Goal: Task Accomplishment & Management: Manage account settings

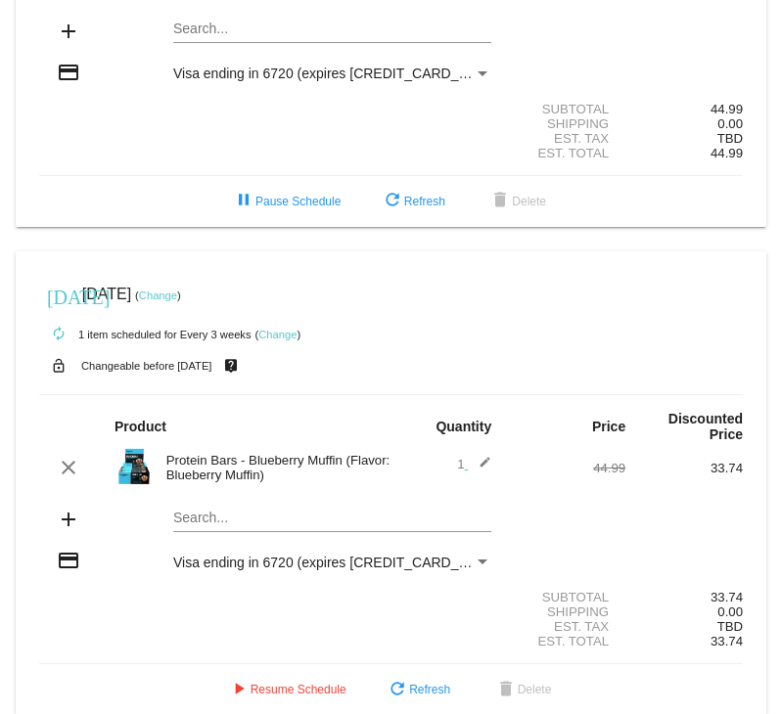
scroll to position [274, 0]
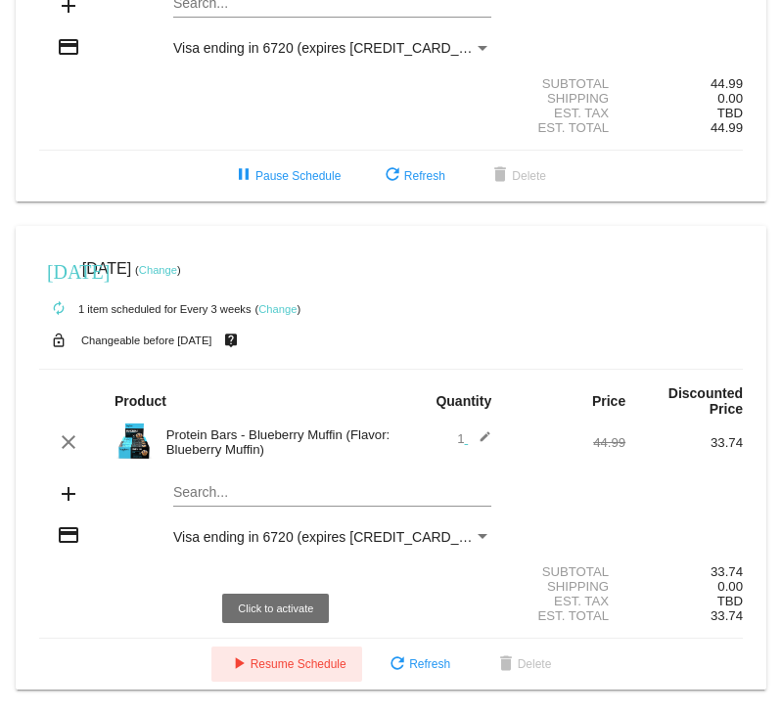
click at [299, 665] on span "play_arrow Resume Schedule" at bounding box center [286, 664] width 119 height 14
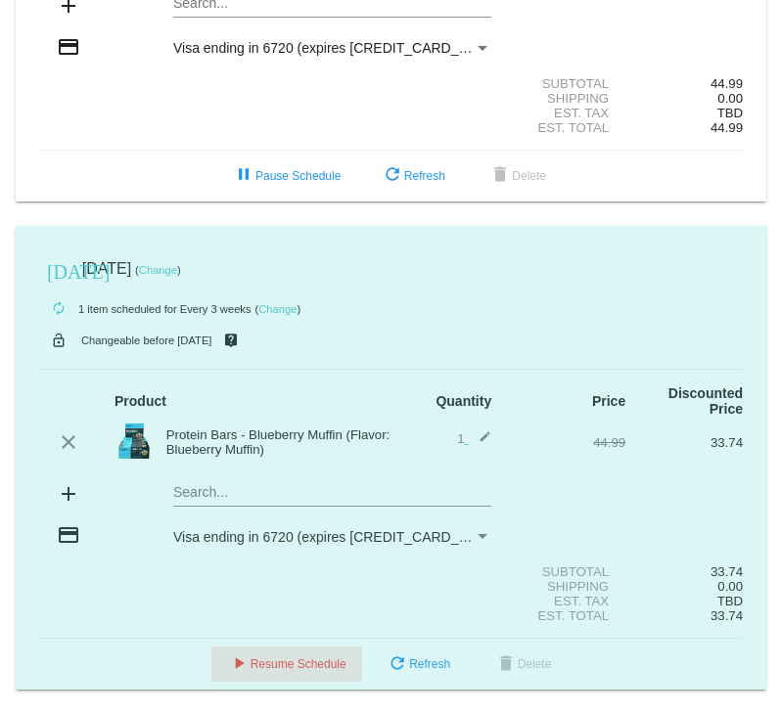
scroll to position [219, 0]
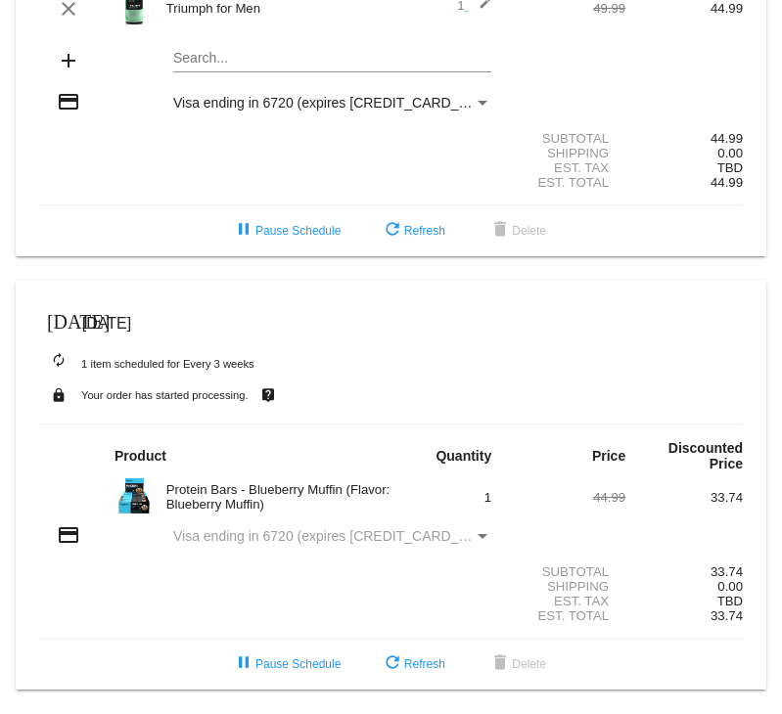
click at [57, 319] on mat-icon "[DATE]" at bounding box center [58, 319] width 23 height 23
click at [61, 317] on mat-icon "[DATE]" at bounding box center [58, 319] width 23 height 23
click at [57, 315] on mat-icon "[DATE]" at bounding box center [58, 319] width 23 height 23
click at [54, 313] on mat-icon "[DATE]" at bounding box center [58, 319] width 23 height 23
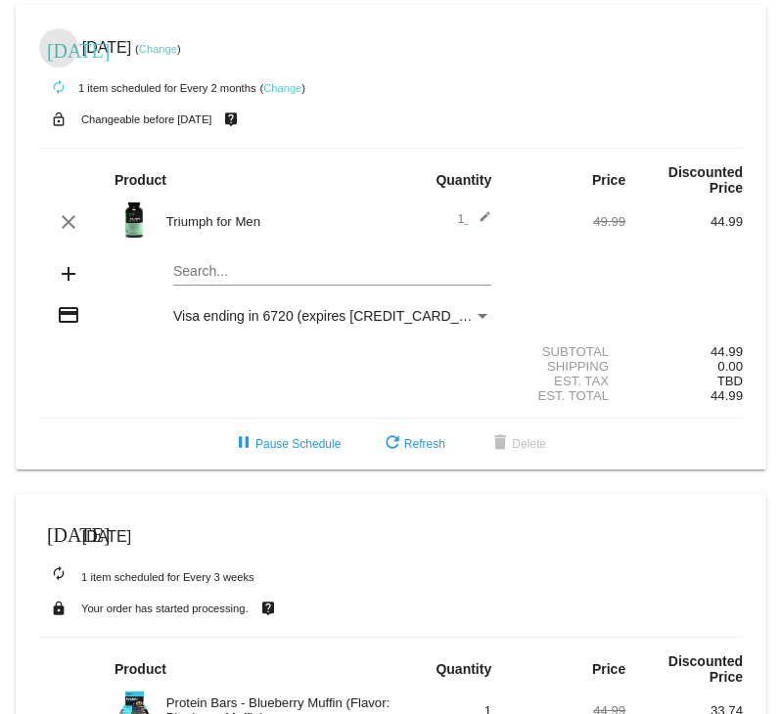
click at [52, 49] on mat-icon "[DATE]" at bounding box center [58, 48] width 23 height 23
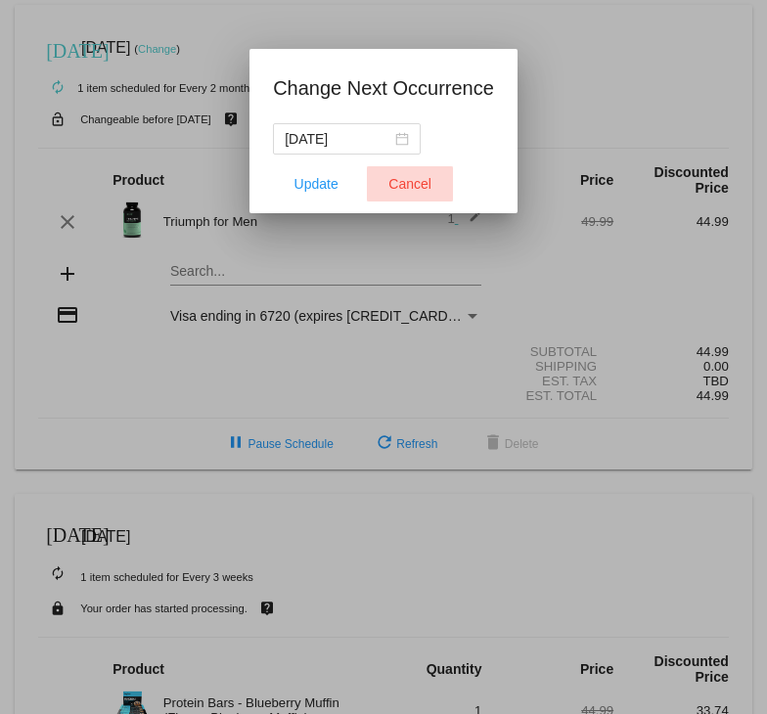
click at [405, 190] on span "Cancel" at bounding box center [409, 184] width 43 height 16
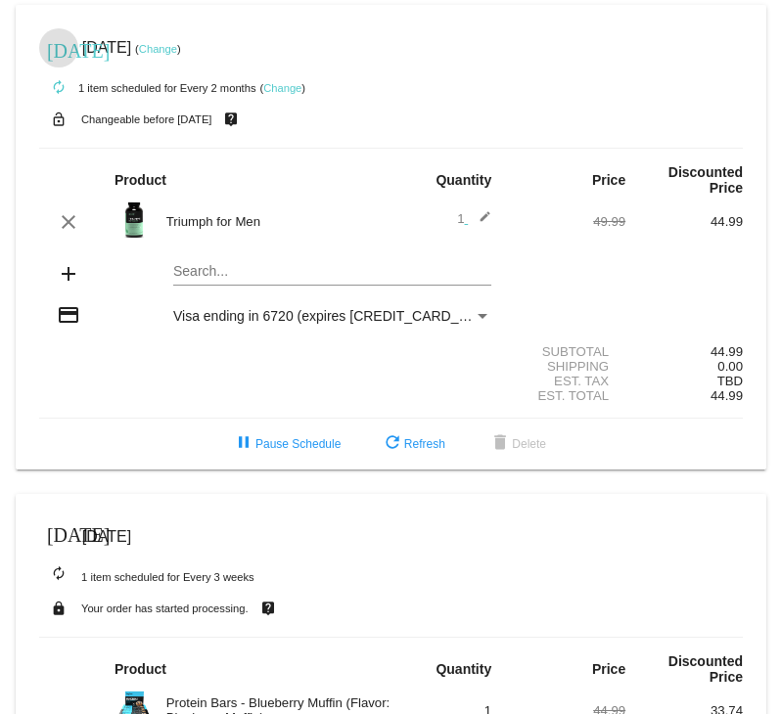
scroll to position [219, 0]
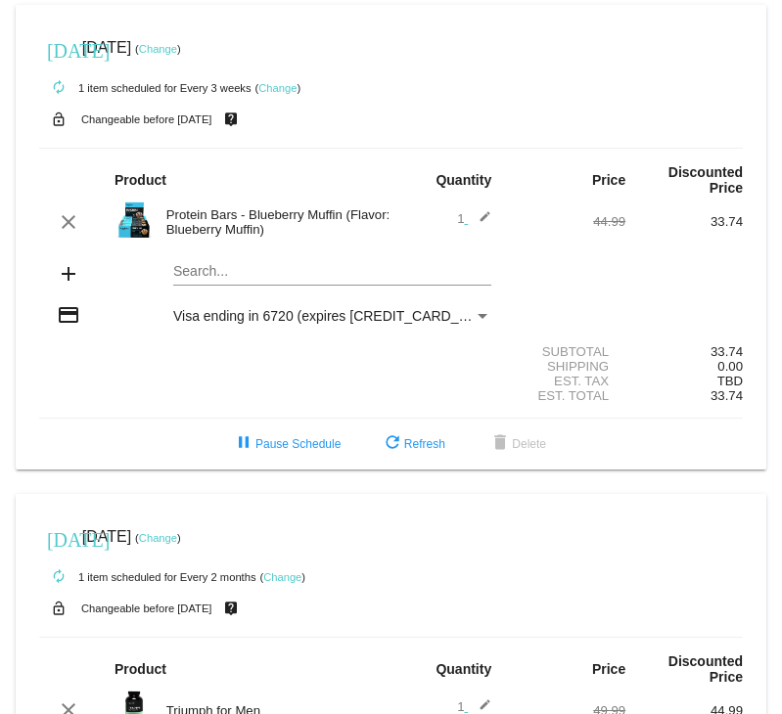
click at [177, 48] on link "Change" at bounding box center [158, 49] width 38 height 12
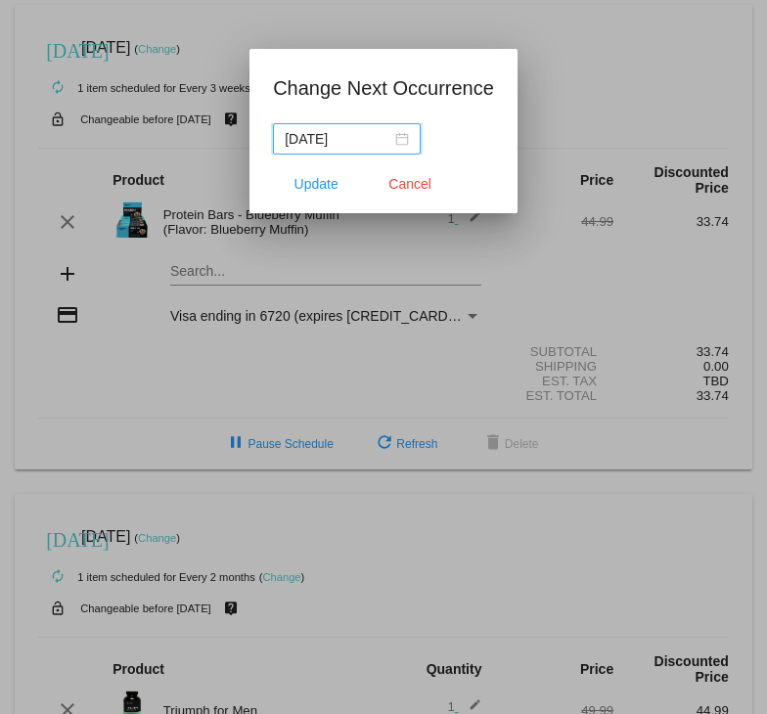
click at [337, 146] on input "[DATE]" at bounding box center [338, 139] width 107 height 22
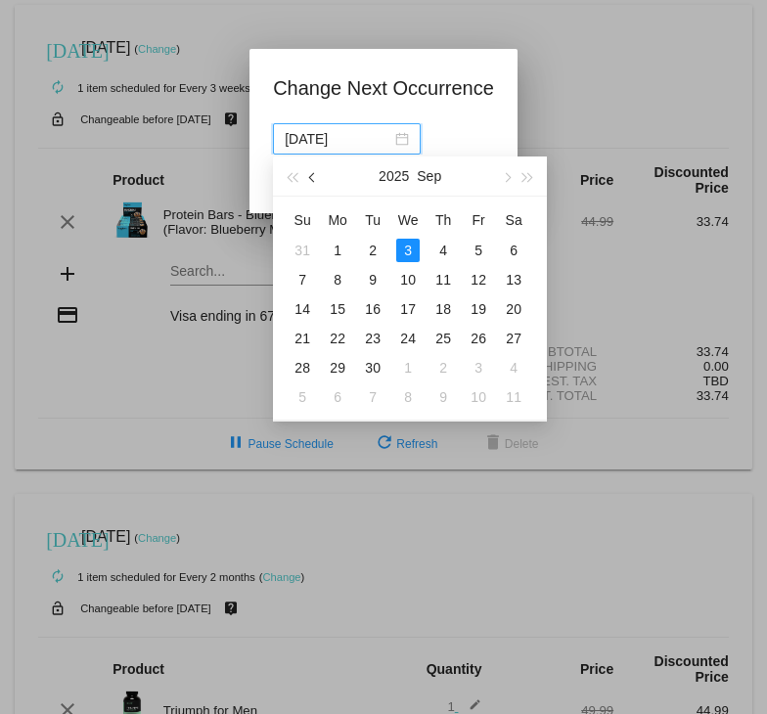
click at [310, 181] on button "button" at bounding box center [314, 176] width 22 height 39
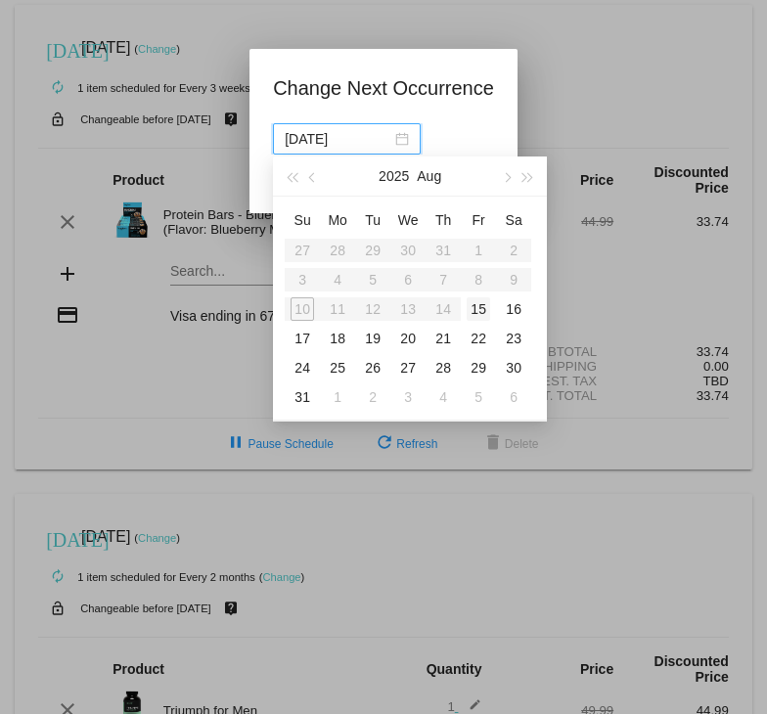
click at [481, 309] on div "15" at bounding box center [478, 308] width 23 height 23
type input "2025-08-15"
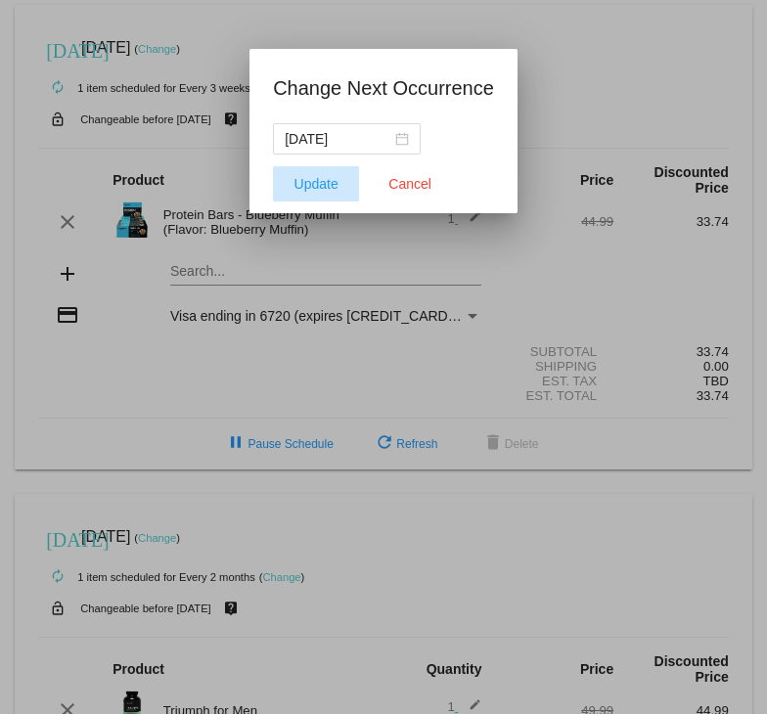
click at [324, 184] on span "Update" at bounding box center [316, 184] width 44 height 16
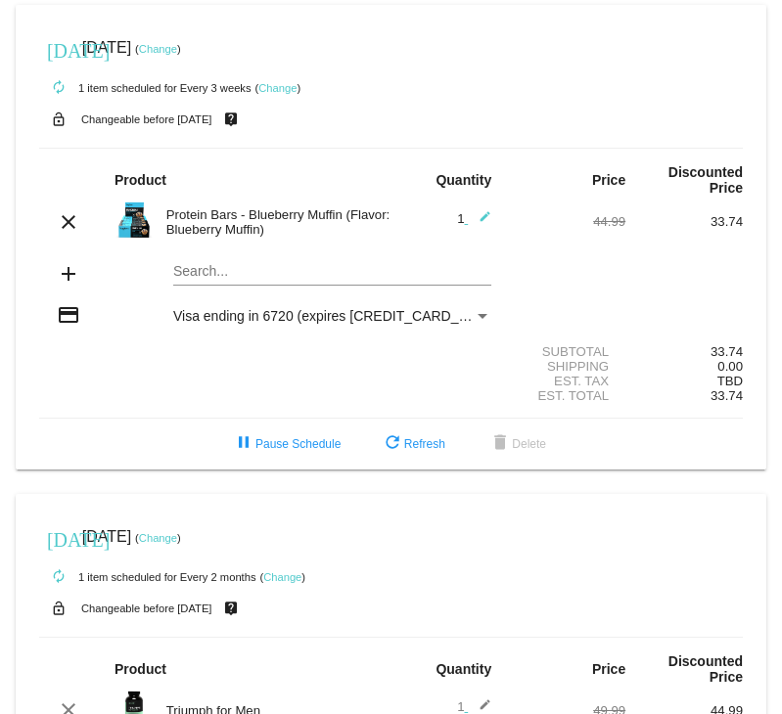
click at [278, 86] on link "Change" at bounding box center [277, 88] width 38 height 12
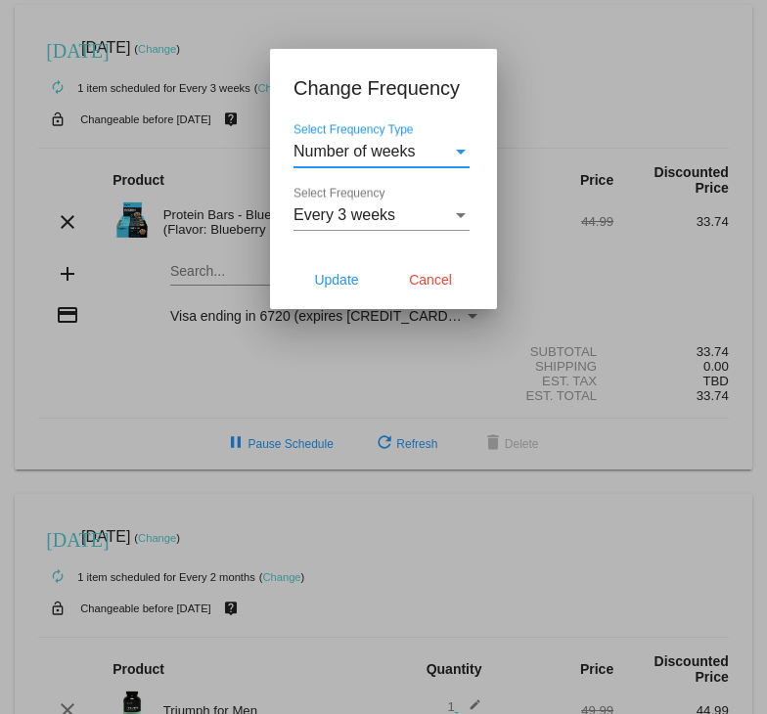
click at [365, 220] on span "Every 3 weeks" at bounding box center [344, 214] width 102 height 17
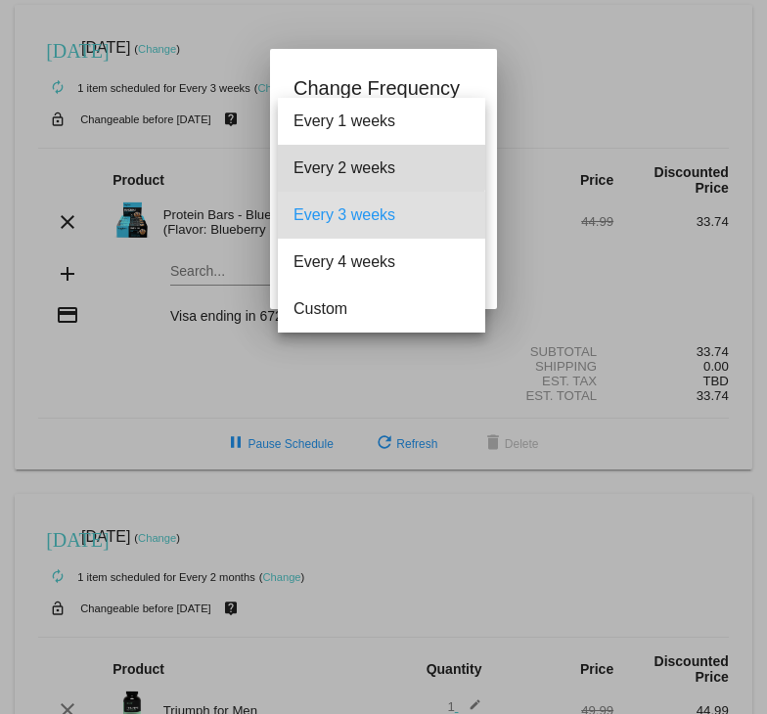
click at [355, 166] on span "Every 2 weeks" at bounding box center [381, 168] width 176 height 47
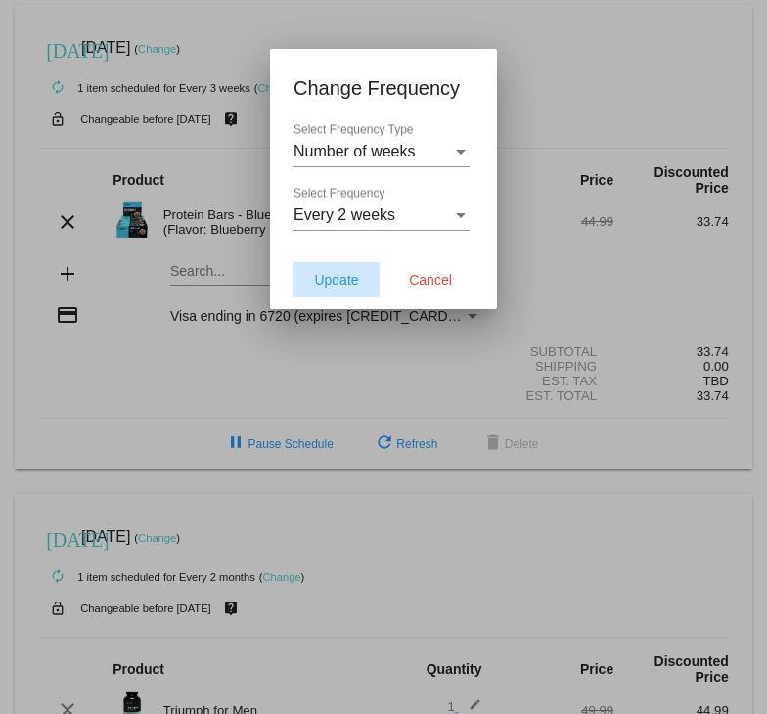
click at [352, 288] on button "Update" at bounding box center [336, 279] width 86 height 35
